Goal: Use online tool/utility: Utilize a website feature to perform a specific function

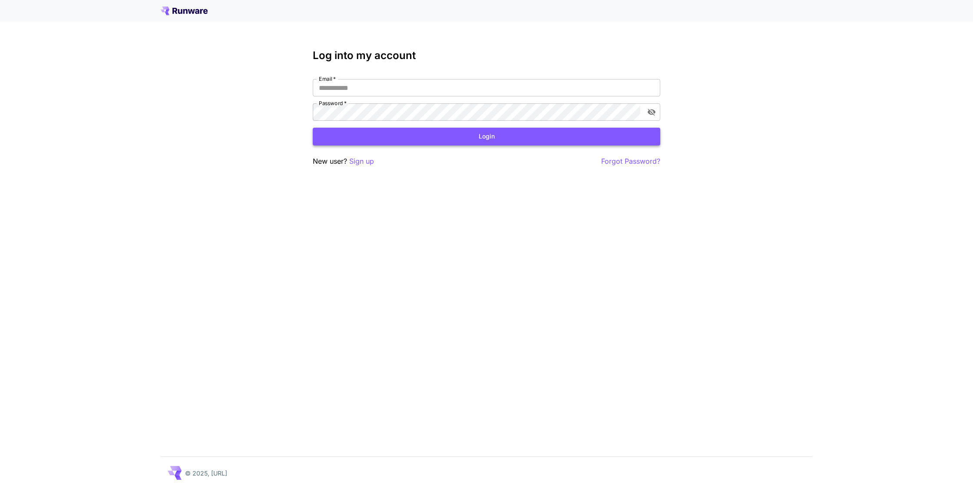
type input "**********"
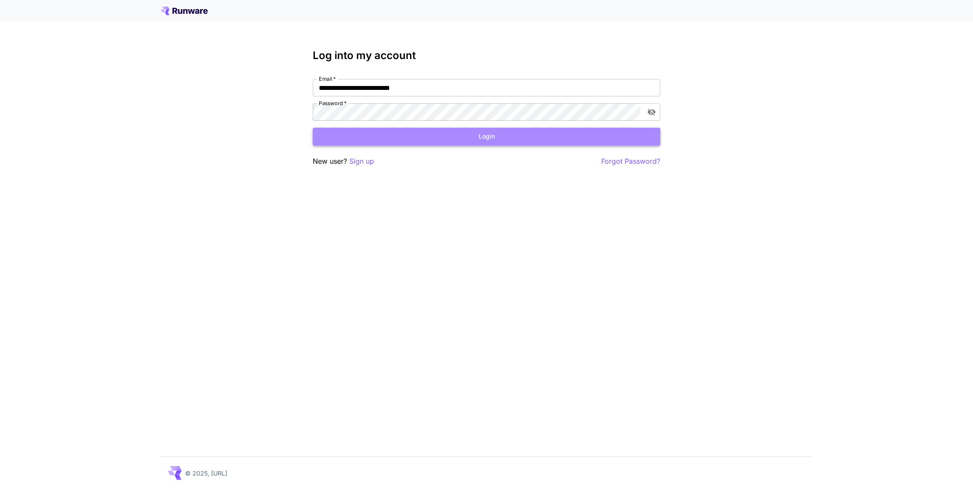
click at [460, 140] on button "Login" at bounding box center [487, 137] width 348 height 18
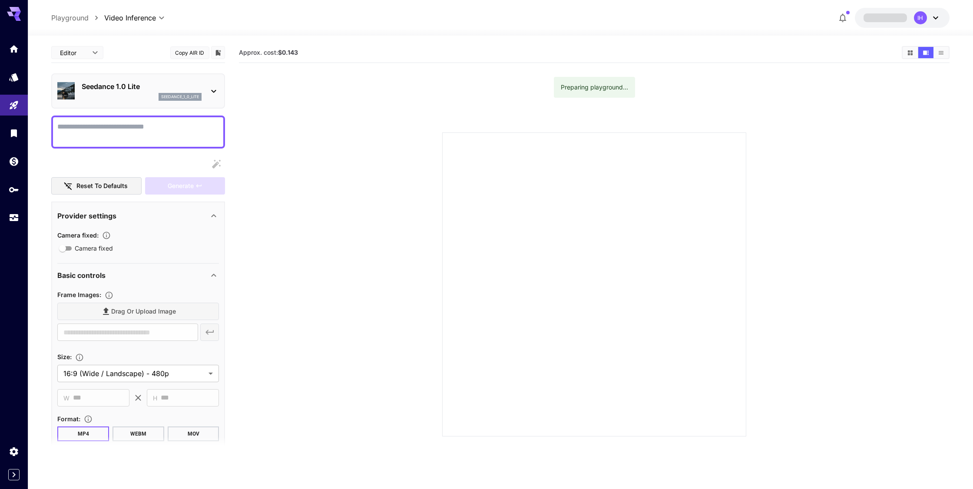
click at [162, 87] on p "Seedance 1.0 Lite" at bounding box center [142, 86] width 120 height 10
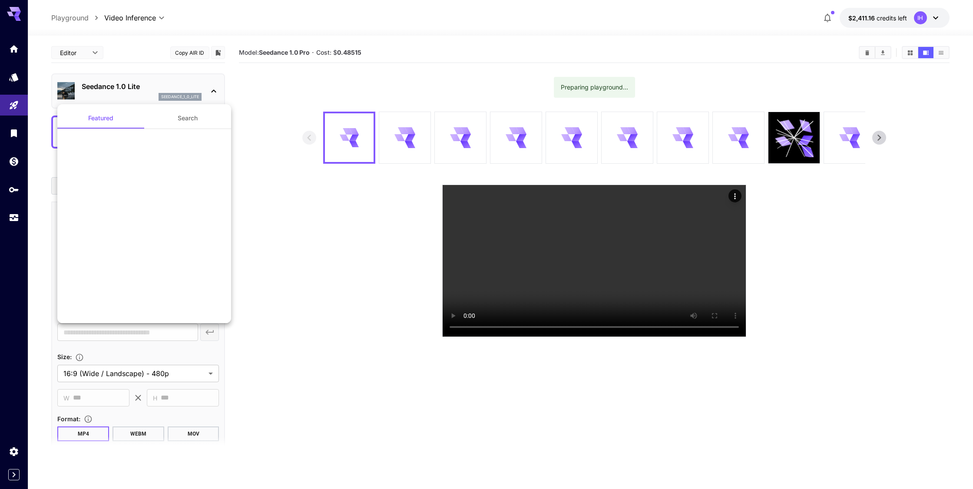
click at [216, 89] on div at bounding box center [486, 244] width 973 height 489
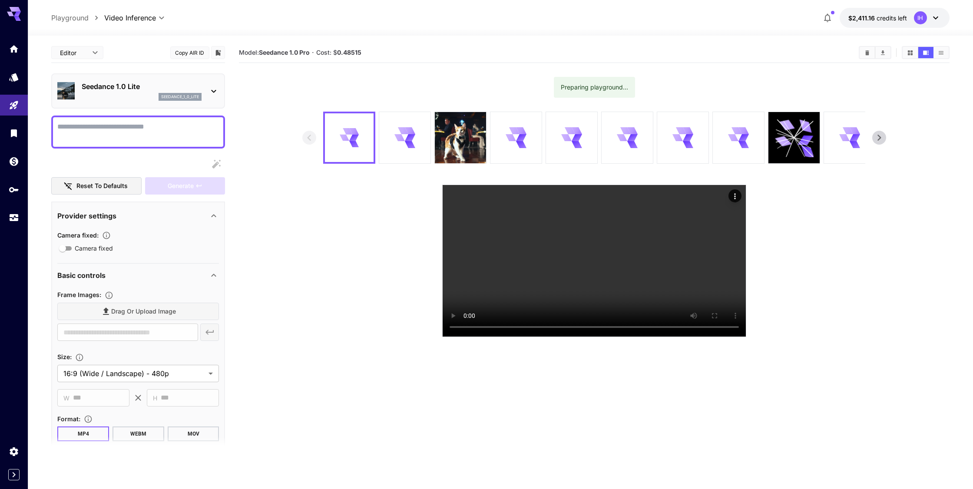
click at [216, 88] on icon at bounding box center [214, 91] width 10 height 10
click at [214, 92] on div at bounding box center [486, 244] width 973 height 489
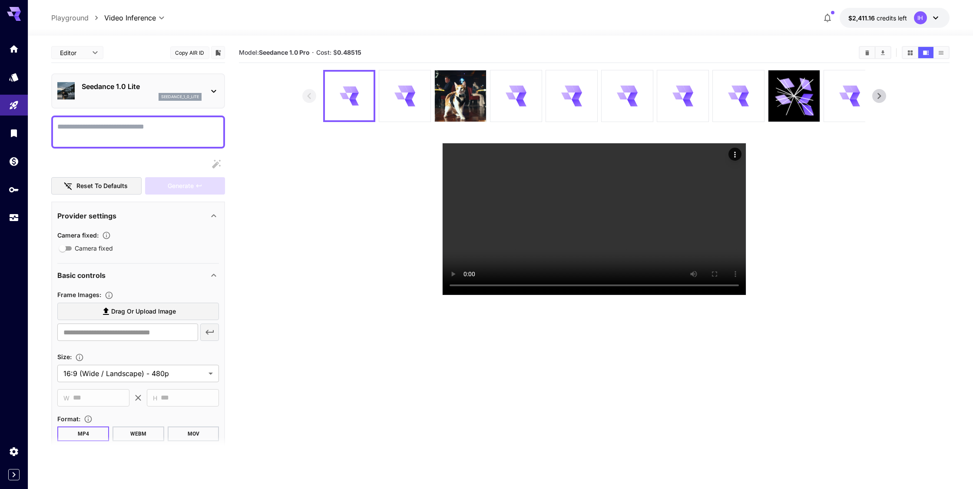
click at [215, 91] on icon at bounding box center [214, 91] width 5 height 3
